Goal: Task Accomplishment & Management: Use online tool/utility

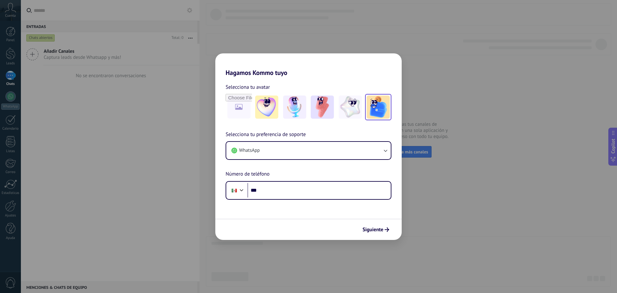
click at [367, 110] on img at bounding box center [378, 107] width 23 height 23
click at [307, 150] on button "WhatsApp" at bounding box center [308, 150] width 165 height 17
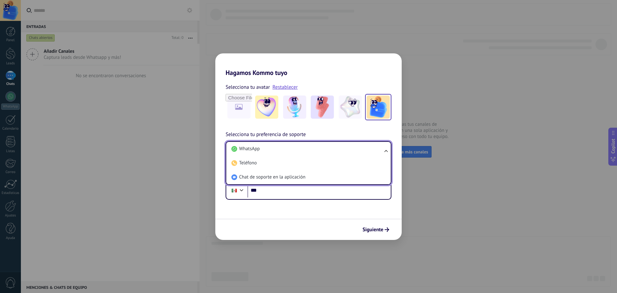
click at [307, 150] on li "WhatsApp" at bounding box center [307, 149] width 157 height 14
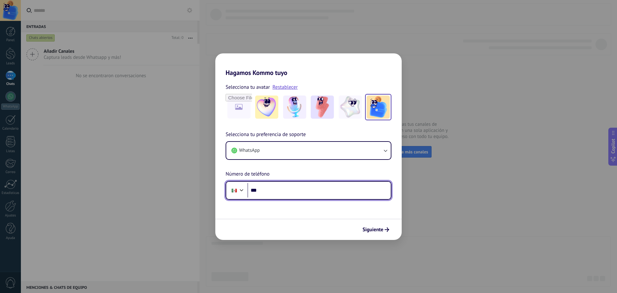
click at [265, 189] on input "***" at bounding box center [319, 190] width 143 height 15
type input "**********"
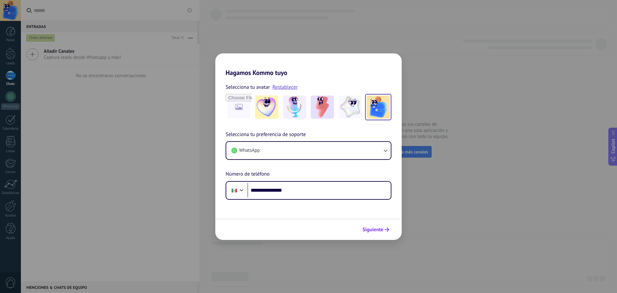
click at [382, 230] on span "Siguiente" at bounding box center [373, 229] width 21 height 5
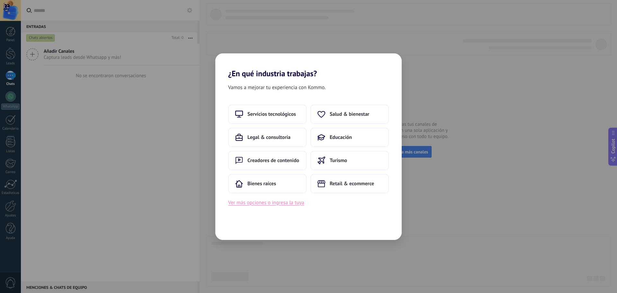
click at [279, 206] on button "Ver más opciones o ingresa la tuya" at bounding box center [266, 202] width 76 height 8
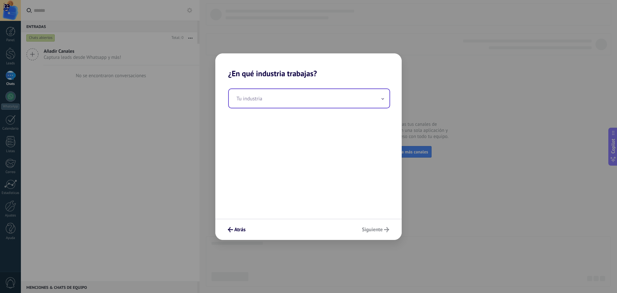
click at [324, 99] on input "text" at bounding box center [309, 98] width 161 height 19
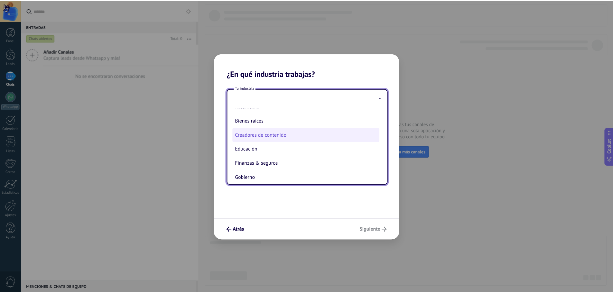
scroll to position [74, 0]
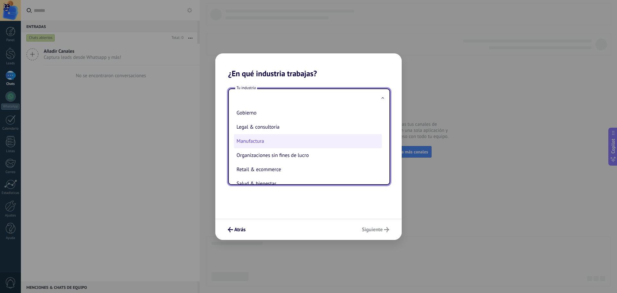
click at [275, 140] on li "Manufactura" at bounding box center [308, 141] width 148 height 14
type input "**********"
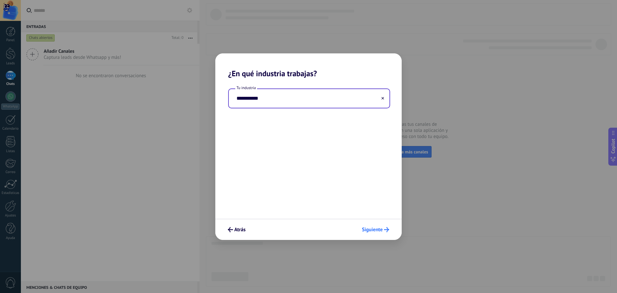
click at [372, 227] on span "Siguiente" at bounding box center [372, 229] width 21 height 5
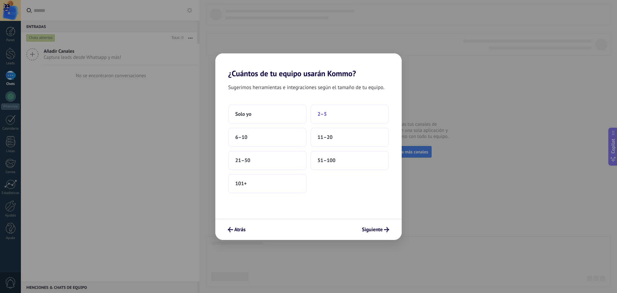
click at [322, 110] on button "2–5" at bounding box center [350, 114] width 78 height 19
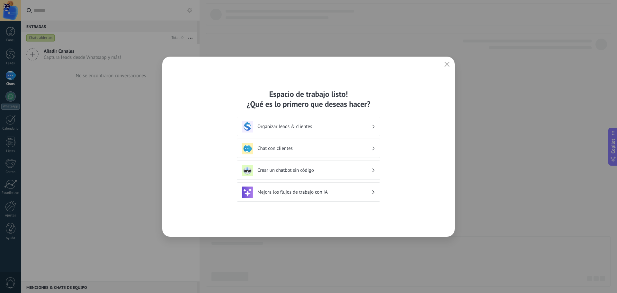
click at [326, 128] on h3 "Organizar leads & clientes" at bounding box center [315, 126] width 114 height 6
click at [287, 147] on h3 "Chat con clientes" at bounding box center [315, 148] width 114 height 6
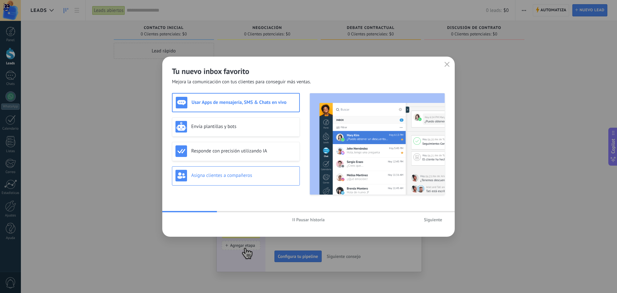
click at [234, 174] on h3 "Asigna clientes a compañeros" at bounding box center [243, 175] width 105 height 6
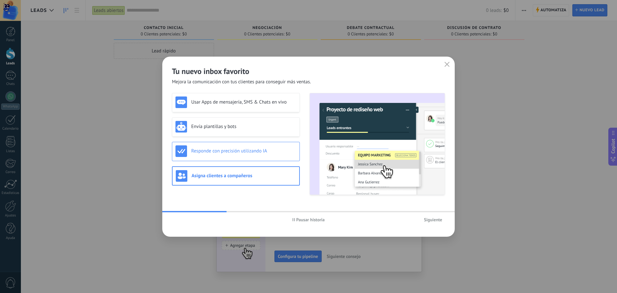
click at [238, 159] on div "Responde con precisión utilizando IA" at bounding box center [236, 151] width 128 height 19
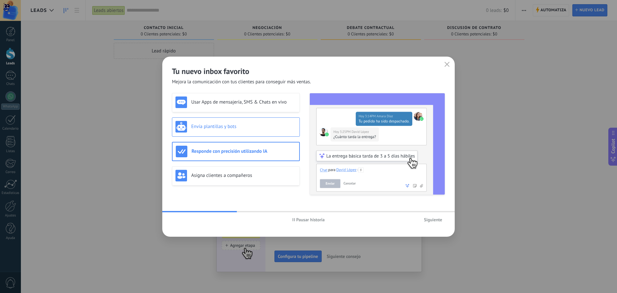
click at [244, 135] on div "Envía plantillas y bots" at bounding box center [236, 126] width 128 height 19
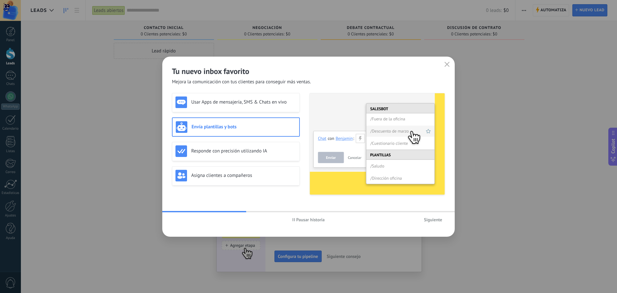
click at [257, 113] on div "Usar Apps de mensajería, SMS & Chats en vivo Envía plantillas y bots Responde c…" at bounding box center [236, 144] width 128 height 102
click at [260, 106] on div "Usar Apps de mensajería, SMS & Chats en vivo" at bounding box center [236, 102] width 121 height 12
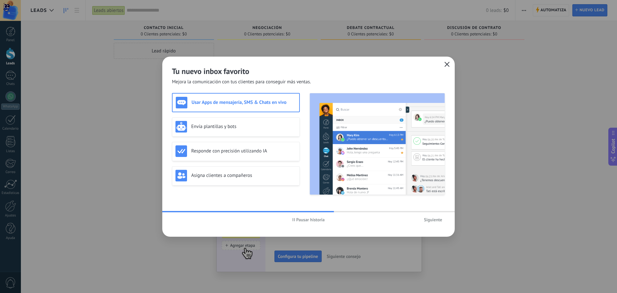
click at [447, 63] on icon "button" at bounding box center [447, 64] width 5 height 5
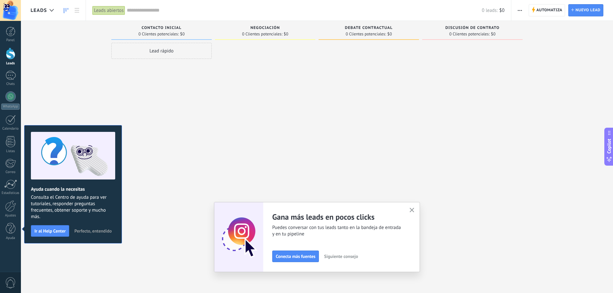
click at [416, 213] on button "button" at bounding box center [412, 210] width 8 height 9
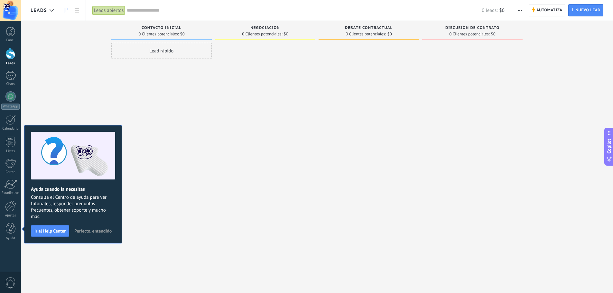
click at [72, 231] on button "Perfecto, entendido" at bounding box center [92, 231] width 43 height 10
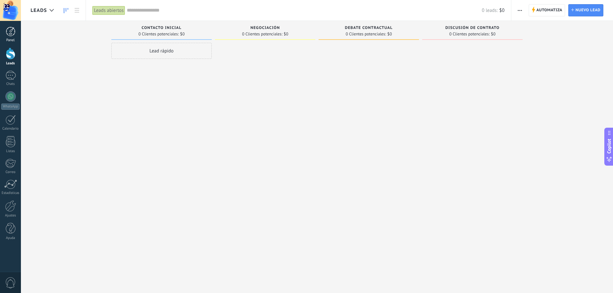
click at [16, 35] on link "Panel" at bounding box center [10, 35] width 21 height 16
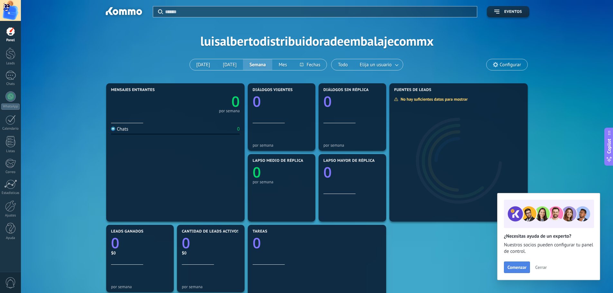
click at [514, 263] on button "Comenzar" at bounding box center [517, 267] width 26 height 12
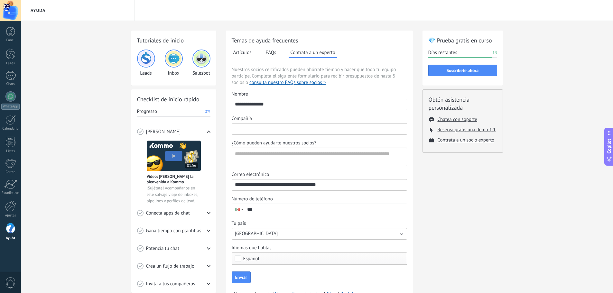
click at [264, 125] on input "Compañía" at bounding box center [319, 128] width 175 height 10
type input "**********"
click at [276, 161] on textarea "¿Cómo pueden ayudarte nuestros socios?" at bounding box center [318, 157] width 173 height 18
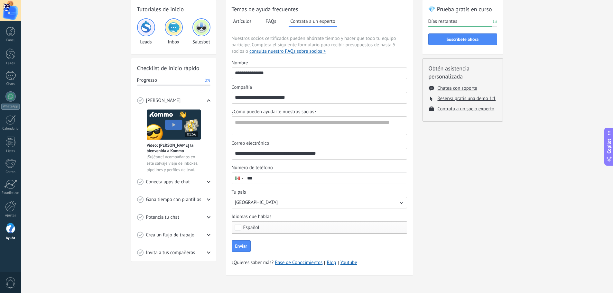
click at [270, 181] on input "***" at bounding box center [325, 178] width 162 height 11
type input "**********"
click at [239, 246] on span "Enviar" at bounding box center [241, 246] width 12 height 5
click at [301, 122] on textarea "¿Cómo pueden ayudarte nuestros socios?" at bounding box center [318, 126] width 173 height 18
type textarea "**********"
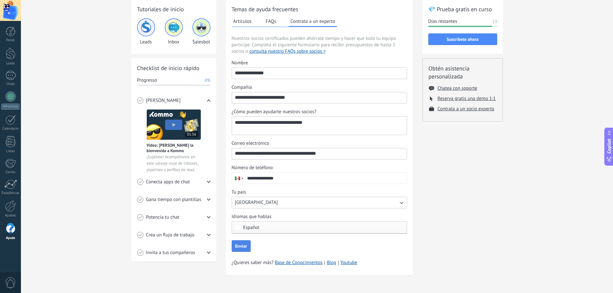
drag, startPoint x: 244, startPoint y: 237, endPoint x: 244, endPoint y: 240, distance: 3.3
click at [244, 238] on form "**********" at bounding box center [319, 156] width 175 height 192
click at [244, 241] on button "Enviar" at bounding box center [241, 246] width 19 height 12
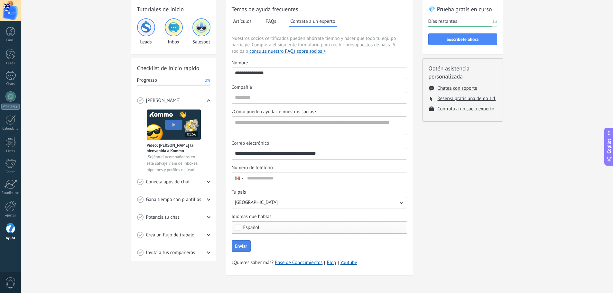
click at [238, 245] on span "Enviar" at bounding box center [241, 246] width 12 height 5
click at [241, 22] on button "Artículos" at bounding box center [243, 21] width 22 height 10
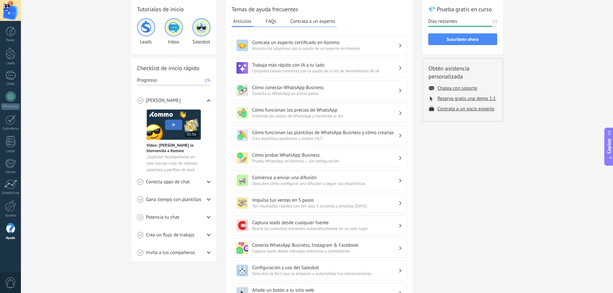
click at [273, 95] on span "Conecta tu WhatsApp en pocos pasos" at bounding box center [325, 93] width 146 height 5
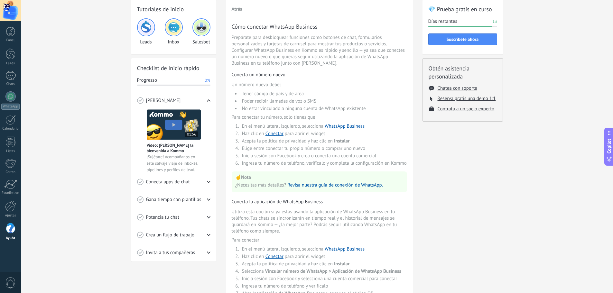
click at [271, 91] on li "Tener código de país y de área" at bounding box center [323, 94] width 167 height 6
click at [270, 99] on li "Poder recibir llamadas de voz o SMS" at bounding box center [323, 101] width 167 height 6
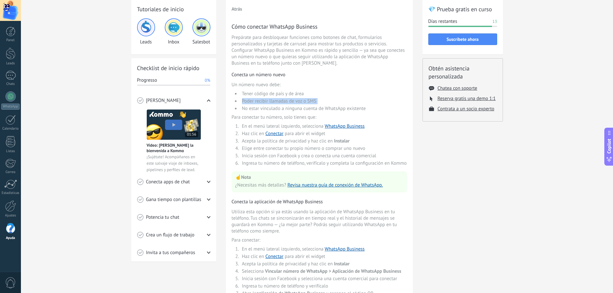
click at [270, 99] on li "Poder recibir llamadas de voz o SMS" at bounding box center [323, 101] width 167 height 6
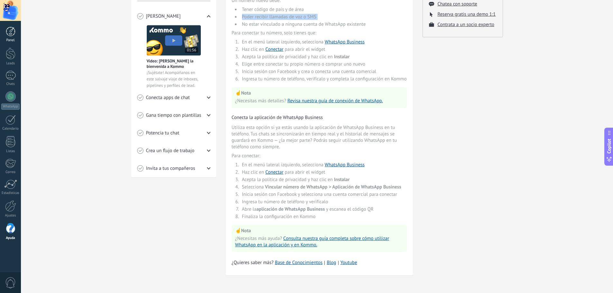
click at [8, 38] on div "Panel" at bounding box center [10, 40] width 19 height 4
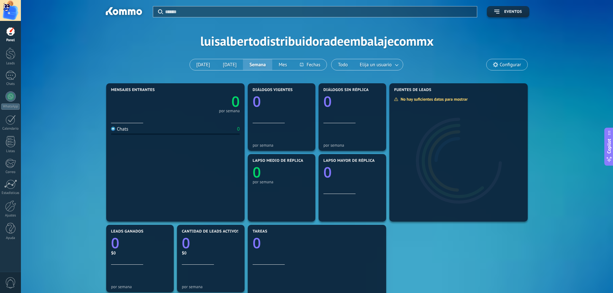
scroll to position [129, 0]
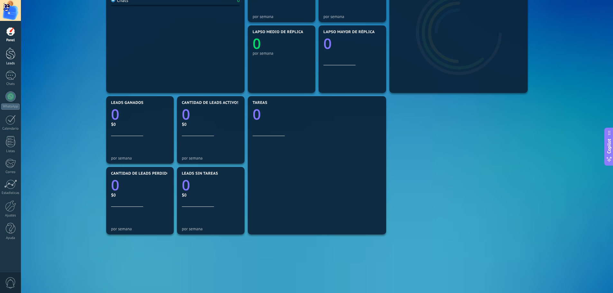
click at [7, 55] on div at bounding box center [11, 54] width 10 height 12
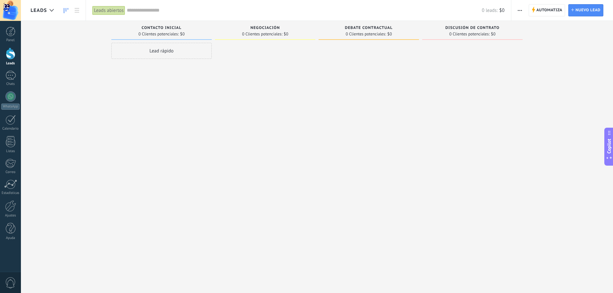
click at [285, 37] on div "Negociación 0 Clientes potenciales: $0" at bounding box center [265, 30] width 100 height 19
click at [16, 76] on link "Chats" at bounding box center [10, 78] width 21 height 15
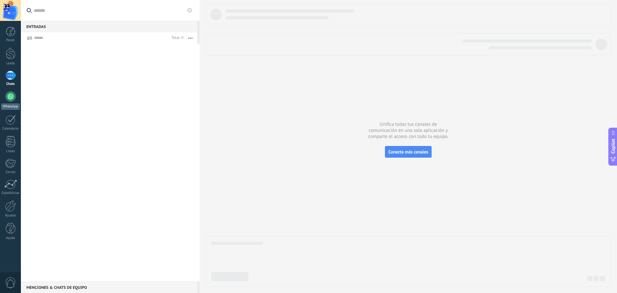
click at [11, 96] on div at bounding box center [10, 96] width 10 height 10
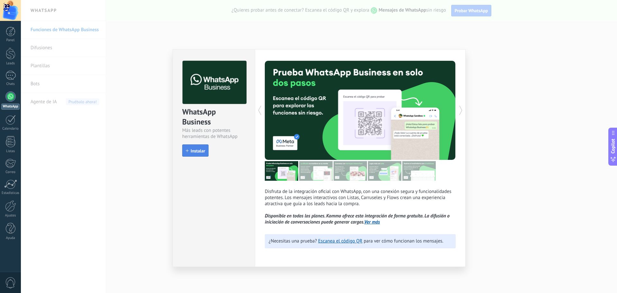
click at [195, 145] on button "Instalar" at bounding box center [195, 150] width 26 height 12
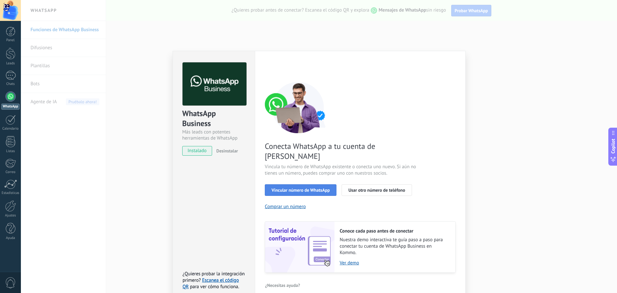
click at [305, 188] on span "Vincular número de WhatsApp" at bounding box center [301, 190] width 58 height 5
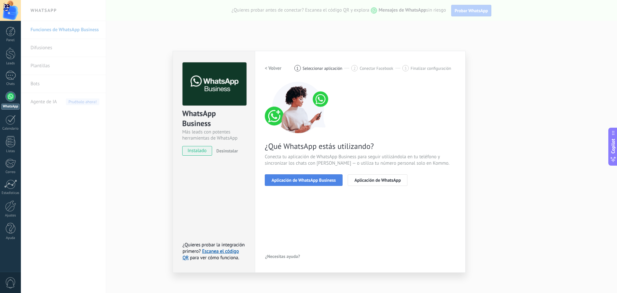
click at [308, 179] on span "Aplicación de WhatsApp Business" at bounding box center [304, 180] width 64 height 5
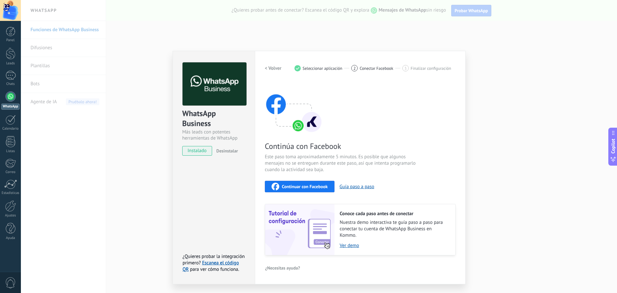
click at [298, 182] on button "Continuar con Facebook" at bounding box center [300, 187] width 70 height 12
click at [365, 69] on span "Conectar Facebook" at bounding box center [377, 68] width 34 height 5
click at [195, 153] on span "instalado" at bounding box center [197, 151] width 29 height 10
click at [365, 64] on div "< Volver 1 Seleccionar aplicación 2 Conectar Facebook 3 Finalizar configuración" at bounding box center [360, 68] width 191 height 12
click at [353, 187] on button "Guía paso a paso" at bounding box center [357, 187] width 35 height 6
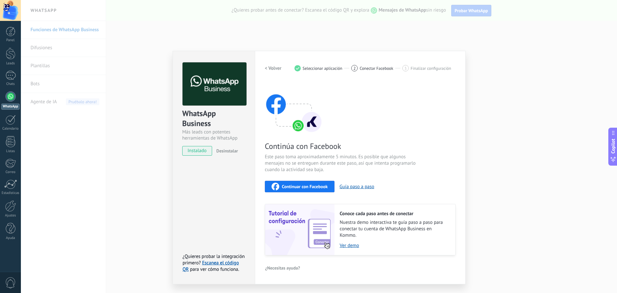
click at [488, 149] on div "WhatsApp Business Más leads con potentes herramientas de WhatsApp instalado Des…" at bounding box center [319, 146] width 597 height 293
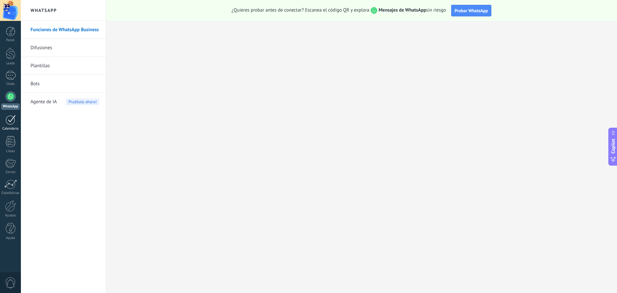
click at [6, 125] on link "Calendario" at bounding box center [10, 123] width 21 height 16
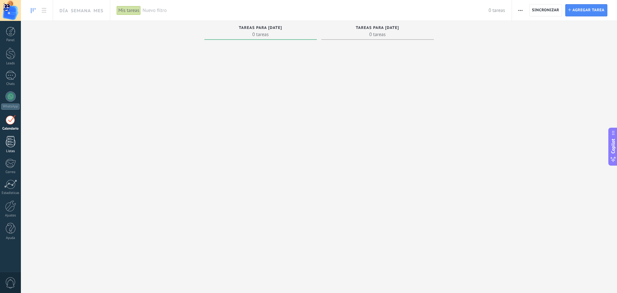
click at [20, 141] on link "Listas" at bounding box center [10, 144] width 21 height 17
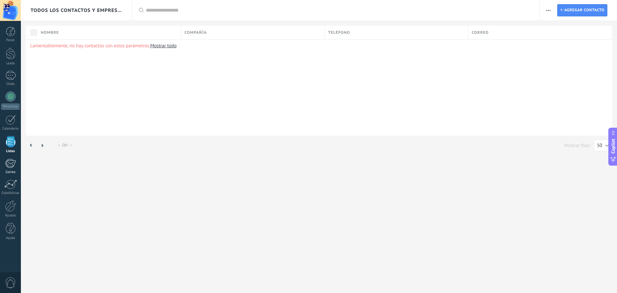
click at [10, 159] on div at bounding box center [10, 164] width 11 height 10
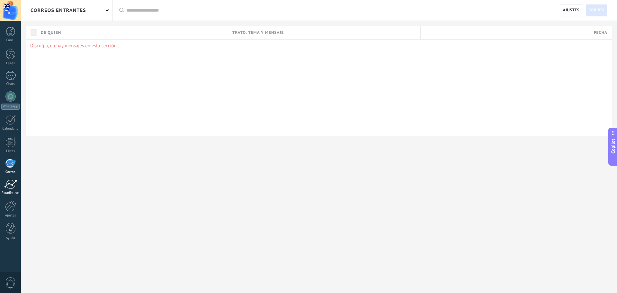
click at [13, 189] on link "Estadísticas" at bounding box center [10, 187] width 21 height 16
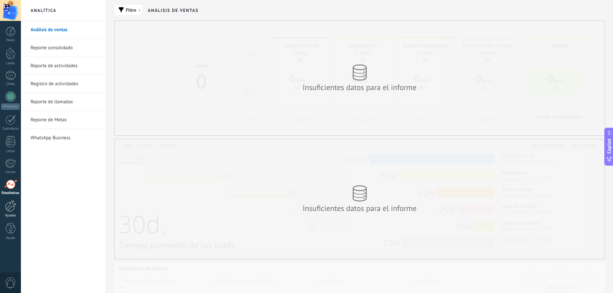
click at [15, 202] on div at bounding box center [10, 205] width 11 height 11
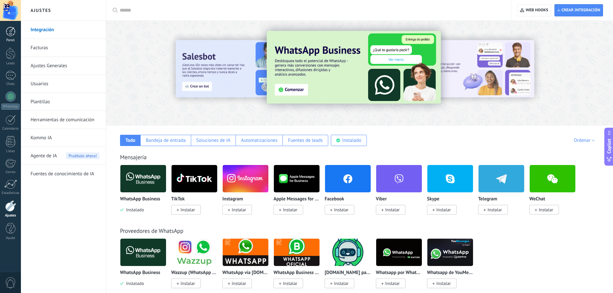
click at [11, 29] on div at bounding box center [11, 32] width 10 height 10
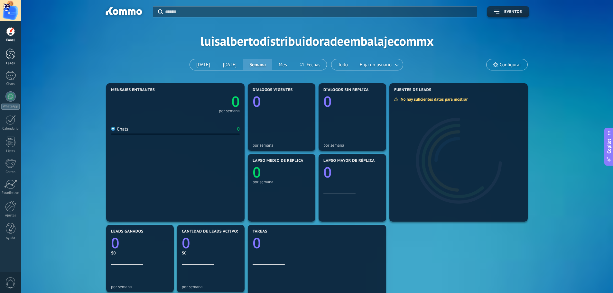
click at [14, 53] on div at bounding box center [11, 54] width 10 height 12
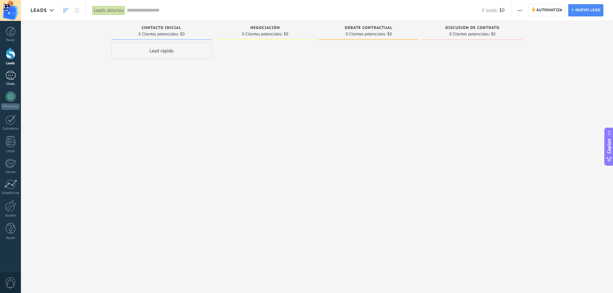
click at [19, 78] on link "Chats" at bounding box center [10, 78] width 21 height 15
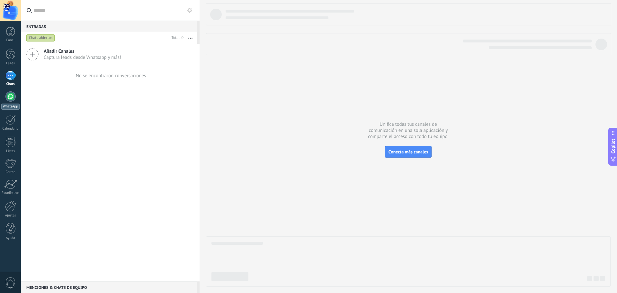
click at [7, 96] on div at bounding box center [10, 96] width 10 height 10
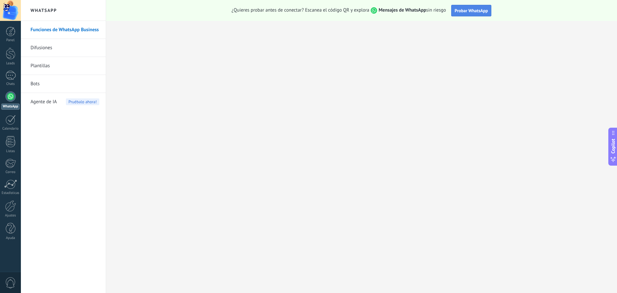
click at [471, 6] on button "Probar WhatsApp" at bounding box center [472, 11] width 41 height 12
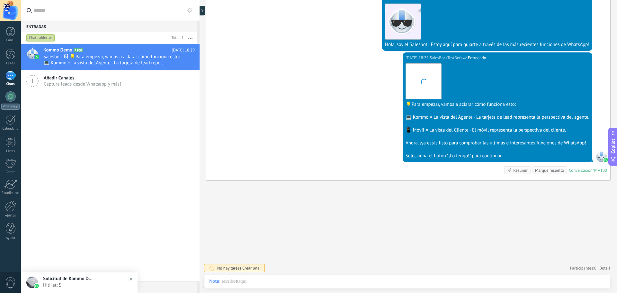
scroll to position [10, 0]
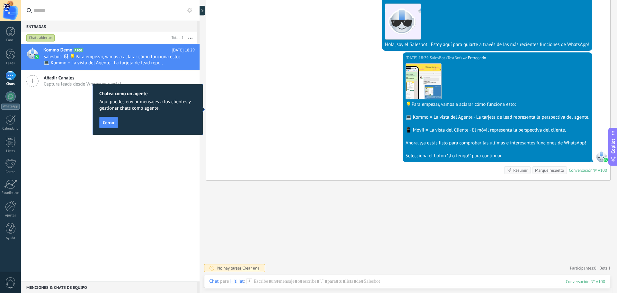
click at [109, 122] on span "Cerrar" at bounding box center [109, 122] width 12 height 5
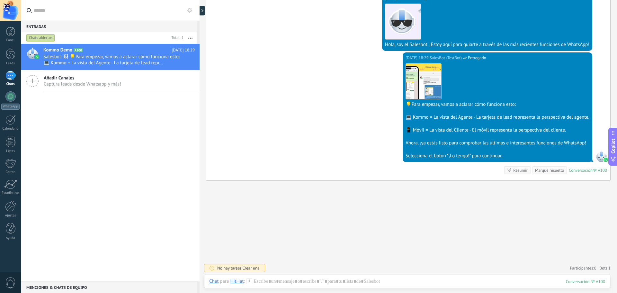
click at [121, 77] on div "Añadir Canales Captura leads desde Whatsapp y más!" at bounding box center [110, 81] width 179 height 22
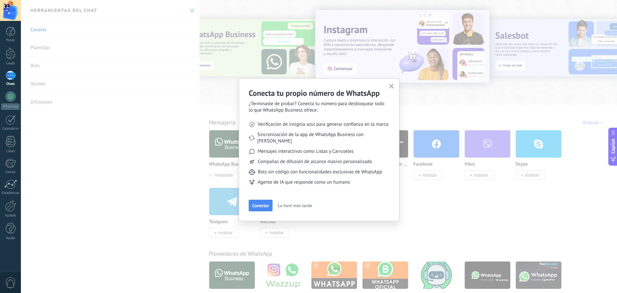
drag, startPoint x: 394, startPoint y: 87, endPoint x: 257, endPoint y: 45, distance: 143.1
click at [394, 87] on icon "button" at bounding box center [391, 86] width 5 height 5
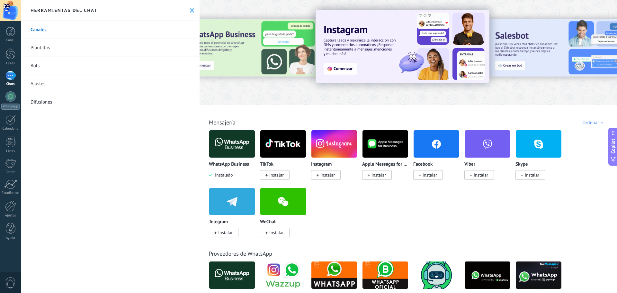
click at [45, 44] on link "Plantillas" at bounding box center [110, 48] width 179 height 18
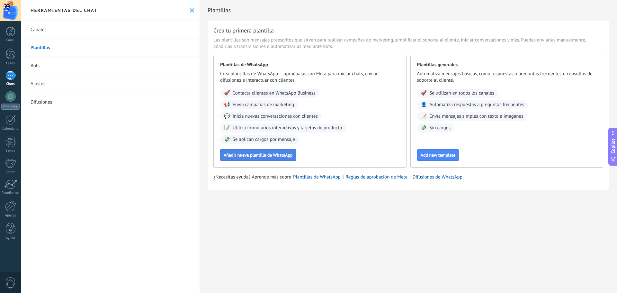
click at [286, 155] on span "Añadir nueva plantilla de WhatsApp" at bounding box center [258, 155] width 69 height 5
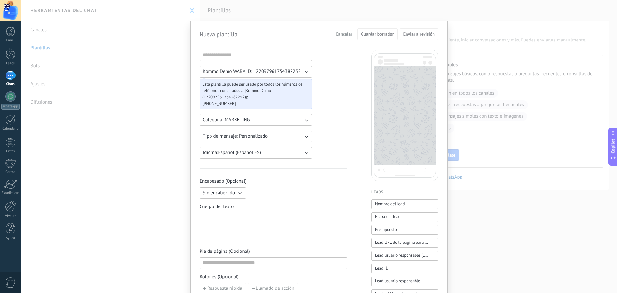
click at [491, 104] on div "Nueva plantilla Cancelar Guardar borrador Enviar a revisión Kommo Demo WABA ID:…" at bounding box center [319, 146] width 597 height 293
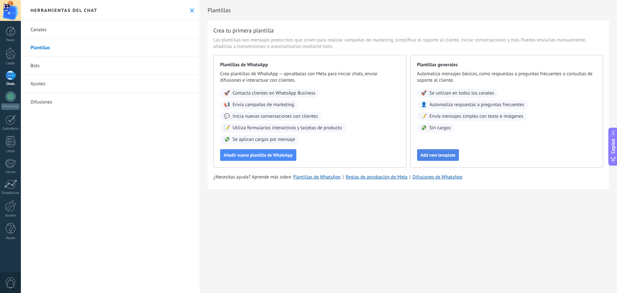
click at [444, 153] on span "Add new template" at bounding box center [438, 155] width 35 height 5
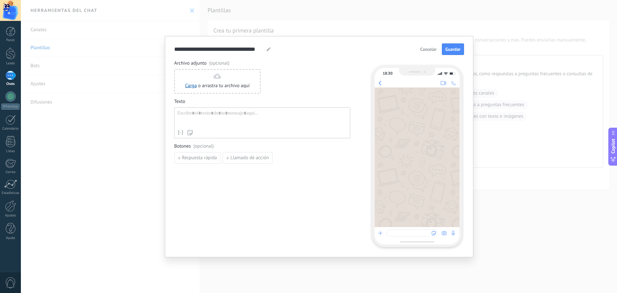
click at [538, 152] on div "**********" at bounding box center [319, 146] width 597 height 293
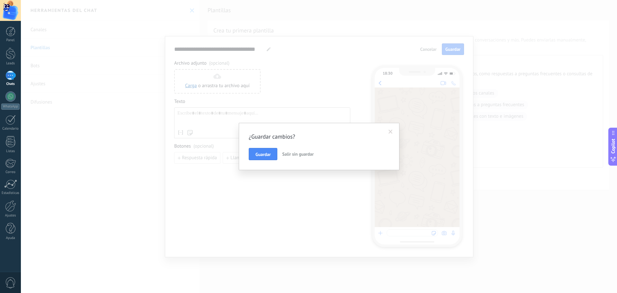
click at [291, 155] on span "Salir sin guardar" at bounding box center [298, 154] width 32 height 6
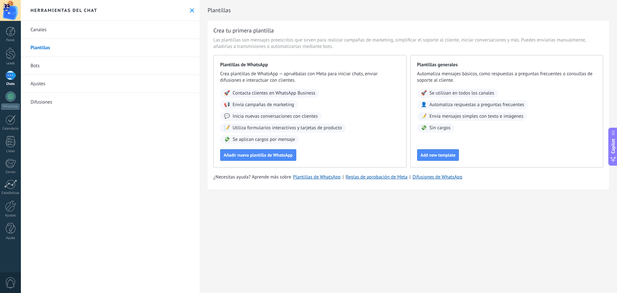
click at [62, 69] on link "Bots" at bounding box center [110, 66] width 179 height 18
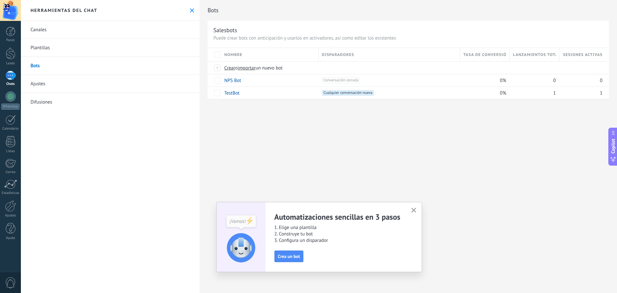
click at [62, 103] on link "Difusiones" at bounding box center [110, 102] width 179 height 18
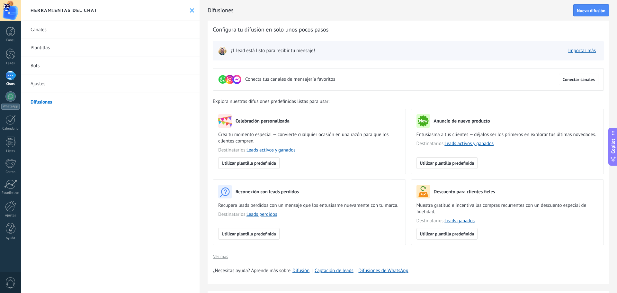
click at [56, 27] on link "Canales" at bounding box center [110, 30] width 179 height 18
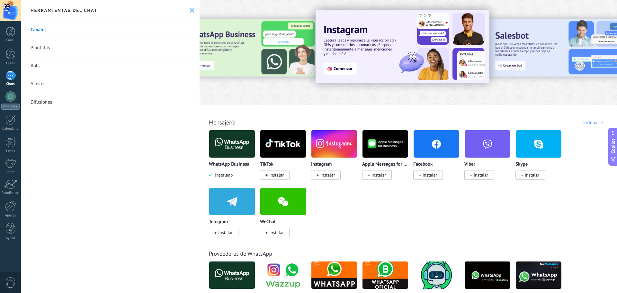
click at [227, 143] on img at bounding box center [232, 143] width 46 height 31
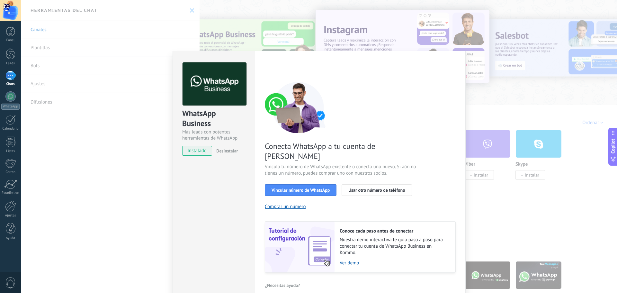
click at [484, 55] on div "WhatsApp Business Más leads con potentes herramientas de WhatsApp instalado Des…" at bounding box center [319, 146] width 597 height 293
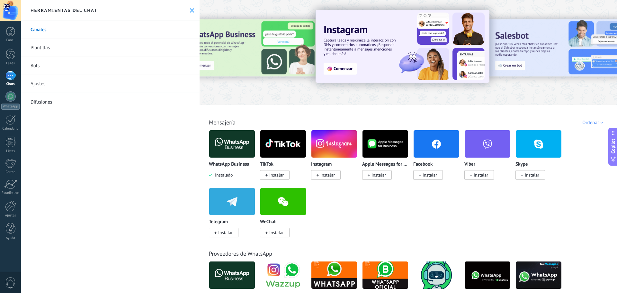
click at [48, 64] on link "Bots" at bounding box center [110, 66] width 179 height 18
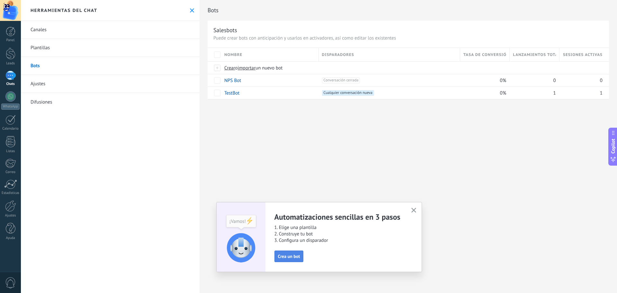
click at [288, 251] on button "Crea un bot" at bounding box center [289, 257] width 29 height 12
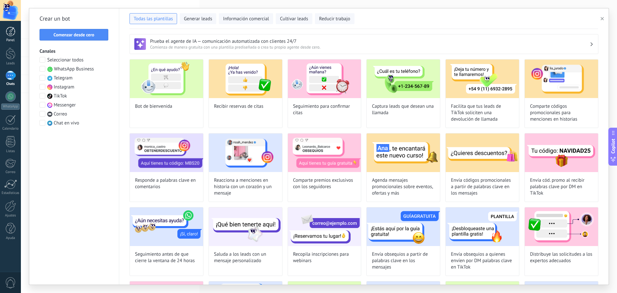
click at [6, 32] on div at bounding box center [11, 32] width 10 height 10
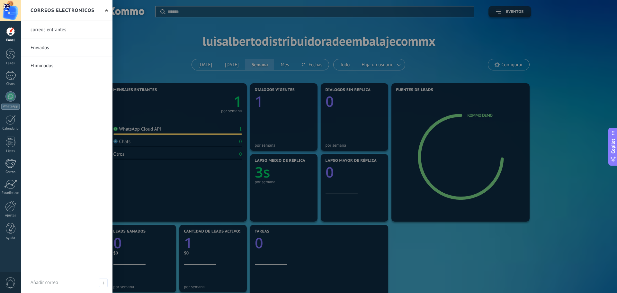
click at [13, 159] on div at bounding box center [10, 164] width 11 height 10
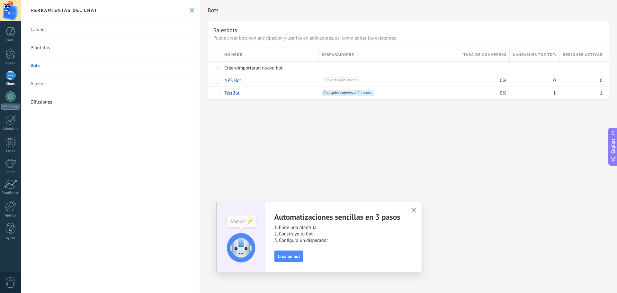
click at [419, 211] on div "Automatizaciones sencillas en 3 pasos 1. Elige una plantilla 2. Construye tu bo…" at bounding box center [319, 237] width 206 height 70
click at [417, 214] on button "button" at bounding box center [414, 210] width 8 height 9
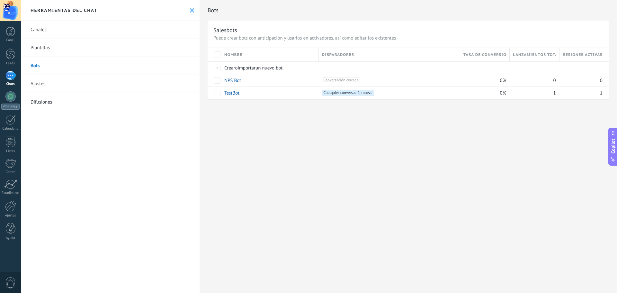
click at [190, 12] on icon at bounding box center [192, 10] width 4 height 4
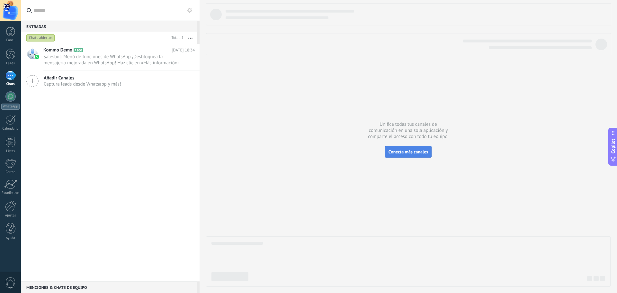
click at [401, 152] on span "Conecta más canales" at bounding box center [409, 152] width 40 height 6
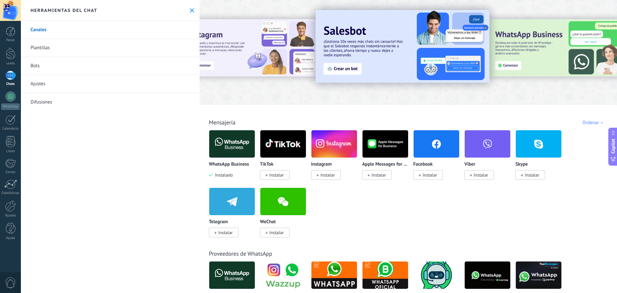
click at [62, 49] on link "Plantillas" at bounding box center [110, 48] width 179 height 18
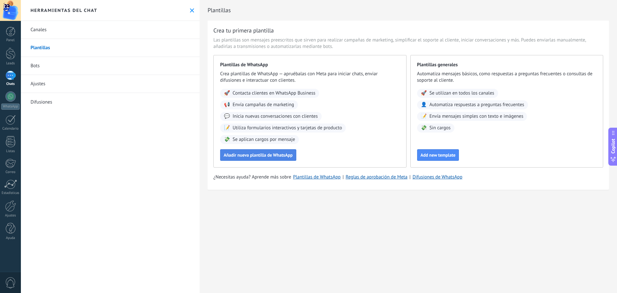
click at [254, 153] on span "Añadir nueva plantilla de WhatsApp" at bounding box center [258, 155] width 69 height 5
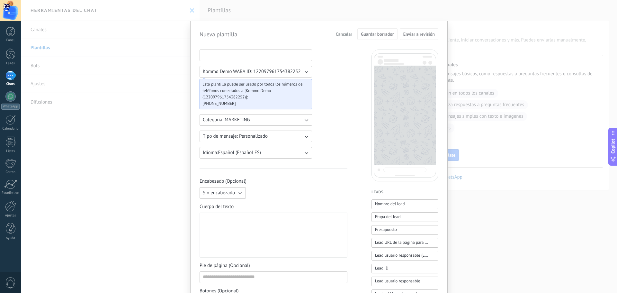
click at [269, 57] on input at bounding box center [256, 55] width 112 height 10
click at [523, 168] on div "Nueva plantilla Cancelar Guardar borrador Enviar a revisión Kommo Demo WABA ID:…" at bounding box center [319, 146] width 597 height 293
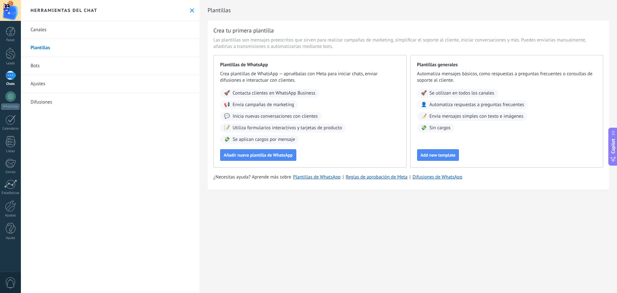
click at [68, 69] on link "Bots" at bounding box center [110, 66] width 179 height 18
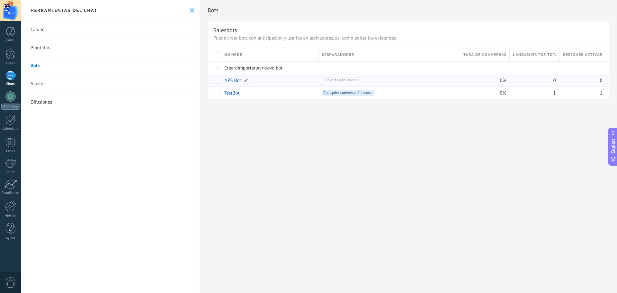
click at [234, 81] on link "NPS Bot" at bounding box center [232, 81] width 17 height 6
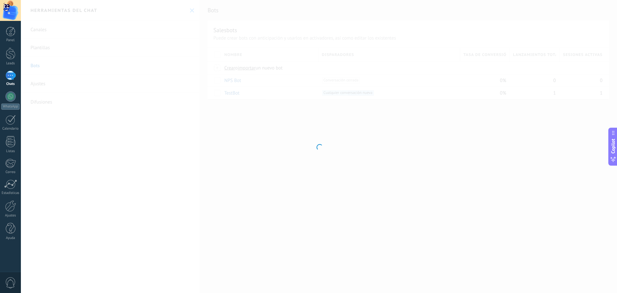
type input "*******"
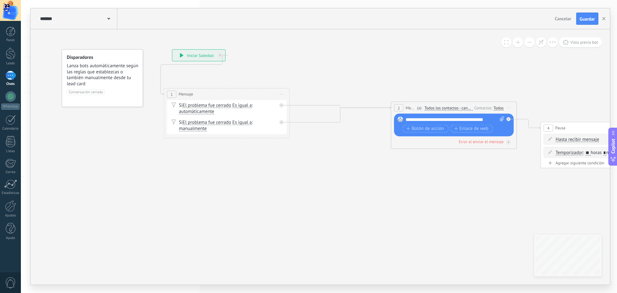
drag, startPoint x: 352, startPoint y: 88, endPoint x: 268, endPoint y: 95, distance: 83.6
click at [280, 95] on icon at bounding box center [281, 94] width 3 height 1
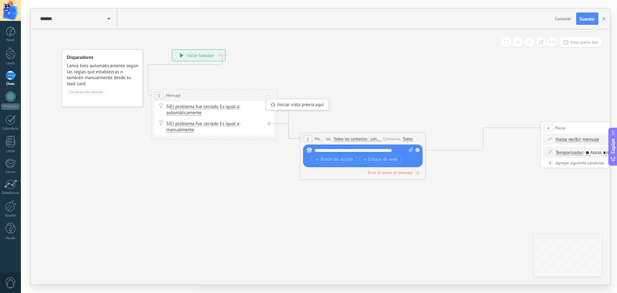
drag, startPoint x: 432, startPoint y: 104, endPoint x: 322, endPoint y: 150, distance: 118.5
click at [322, 144] on div "2 Mensaje ******* (a): Todos los contactos - canales seleccionados Todos los co…" at bounding box center [362, 139] width 125 height 12
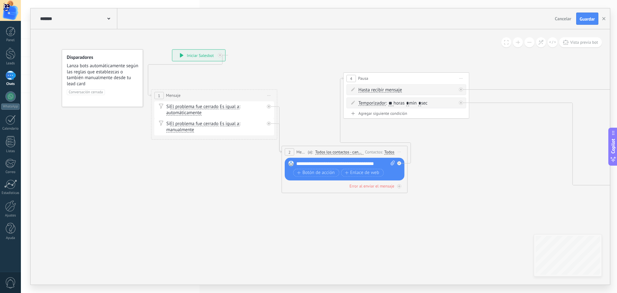
drag, startPoint x: 583, startPoint y: 128, endPoint x: 390, endPoint y: 79, distance: 198.7
click at [390, 79] on div "4 Pausa ***** Iniciar vista previa aquí Cambiar nombre Duplicar [GEOGRAPHIC_DAT…" at bounding box center [406, 79] width 125 height 12
click at [23, 107] on div "**********" at bounding box center [319, 146] width 597 height 293
click at [13, 102] on link "WhatsApp" at bounding box center [10, 100] width 21 height 18
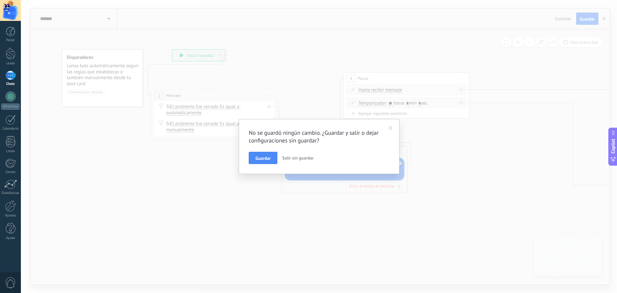
click at [392, 128] on span at bounding box center [391, 128] width 4 height 5
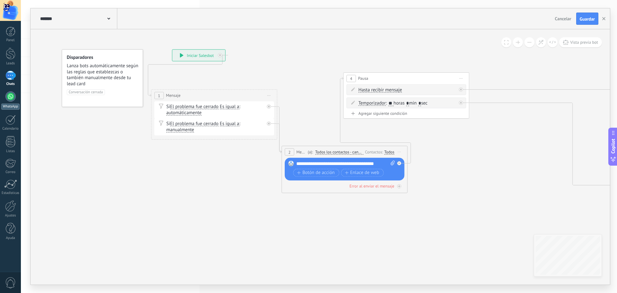
click at [8, 92] on div at bounding box center [10, 96] width 10 height 10
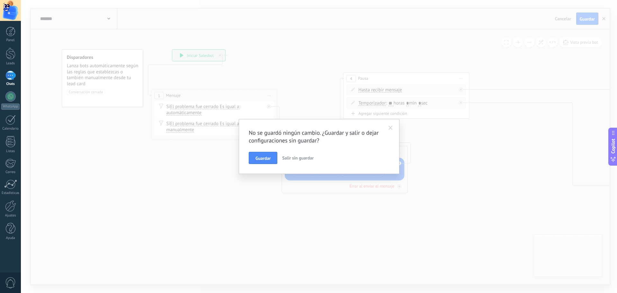
click at [300, 155] on span "Salir sin guardar" at bounding box center [298, 158] width 32 height 6
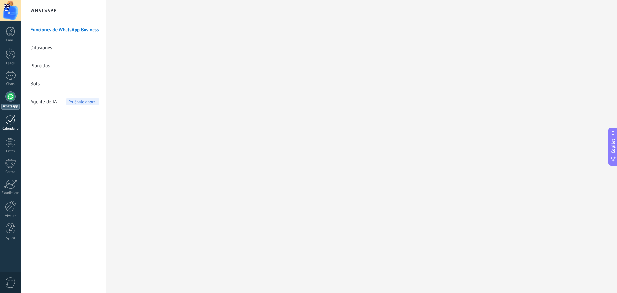
click at [2, 122] on link "Calendario" at bounding box center [10, 123] width 21 height 16
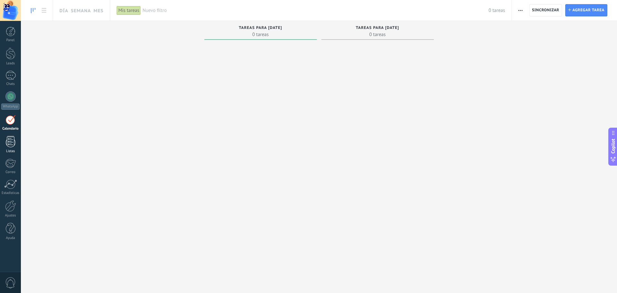
click at [8, 144] on div at bounding box center [11, 141] width 10 height 11
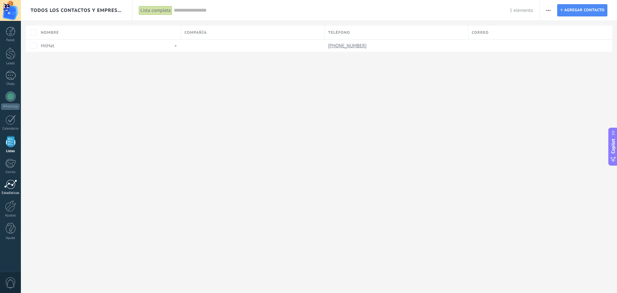
click at [12, 188] on div at bounding box center [10, 184] width 13 height 10
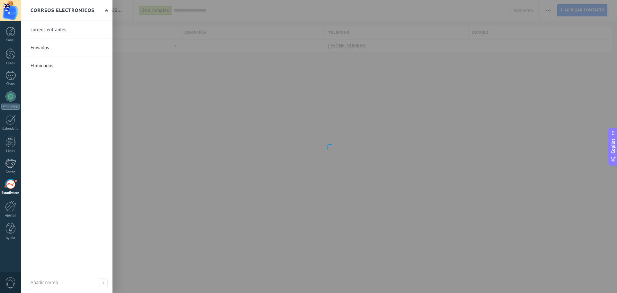
click at [14, 166] on div at bounding box center [10, 164] width 11 height 10
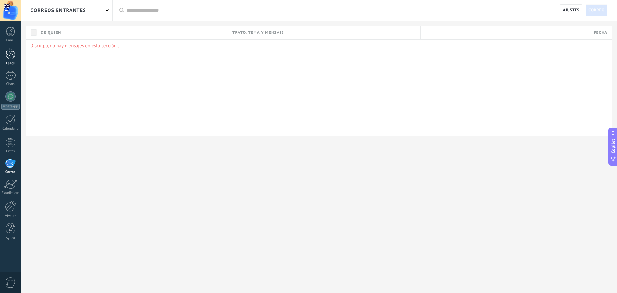
click at [15, 59] on link "Leads" at bounding box center [10, 57] width 21 height 18
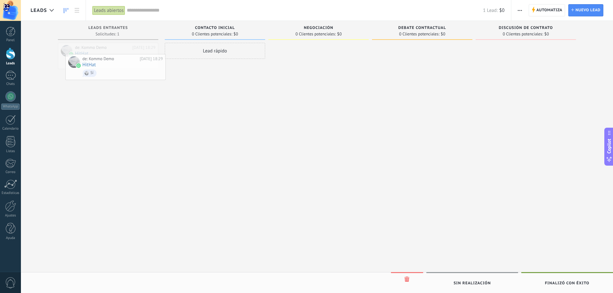
drag, startPoint x: 99, startPoint y: 58, endPoint x: 107, endPoint y: 69, distance: 13.6
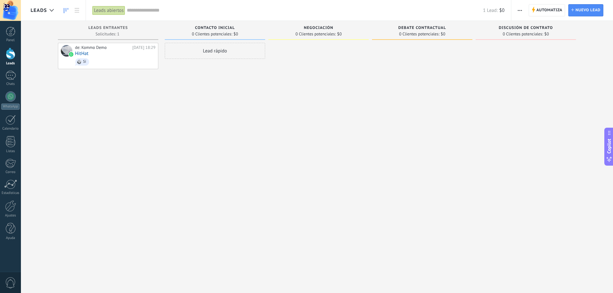
click at [421, 37] on div "Debate contractual 0 Clientes potenciales: $0" at bounding box center [422, 30] width 100 height 19
drag, startPoint x: 396, startPoint y: 29, endPoint x: 429, endPoint y: 25, distance: 33.7
click at [429, 25] on div "Debate contractual 0 Clientes potenciales: $0" at bounding box center [422, 30] width 100 height 19
drag, startPoint x: 515, startPoint y: 29, endPoint x: 531, endPoint y: 26, distance: 15.7
click at [531, 26] on span "Discusión de contrato" at bounding box center [525, 28] width 54 height 5
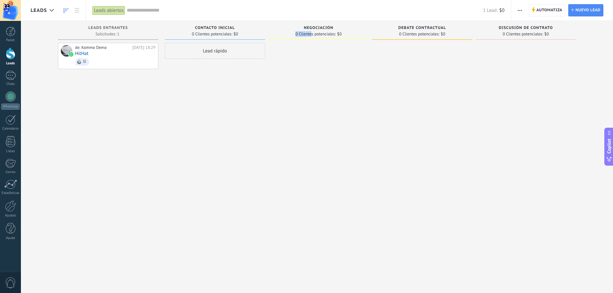
drag, startPoint x: 312, startPoint y: 32, endPoint x: 343, endPoint y: 30, distance: 31.0
click at [343, 30] on div "Negociación 0 Clientes potenciales: $0" at bounding box center [318, 30] width 100 height 19
click at [299, 27] on div "Negociación" at bounding box center [318, 28] width 94 height 5
type textarea "**********"
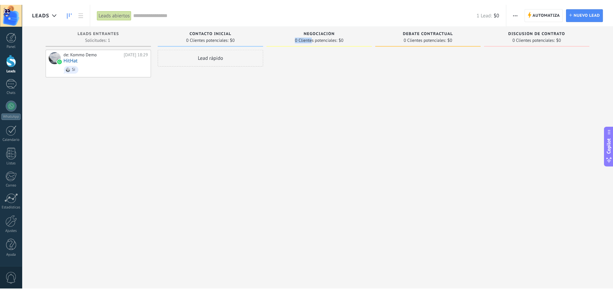
scroll to position [10, 0]
